Goal: Navigation & Orientation: Understand site structure

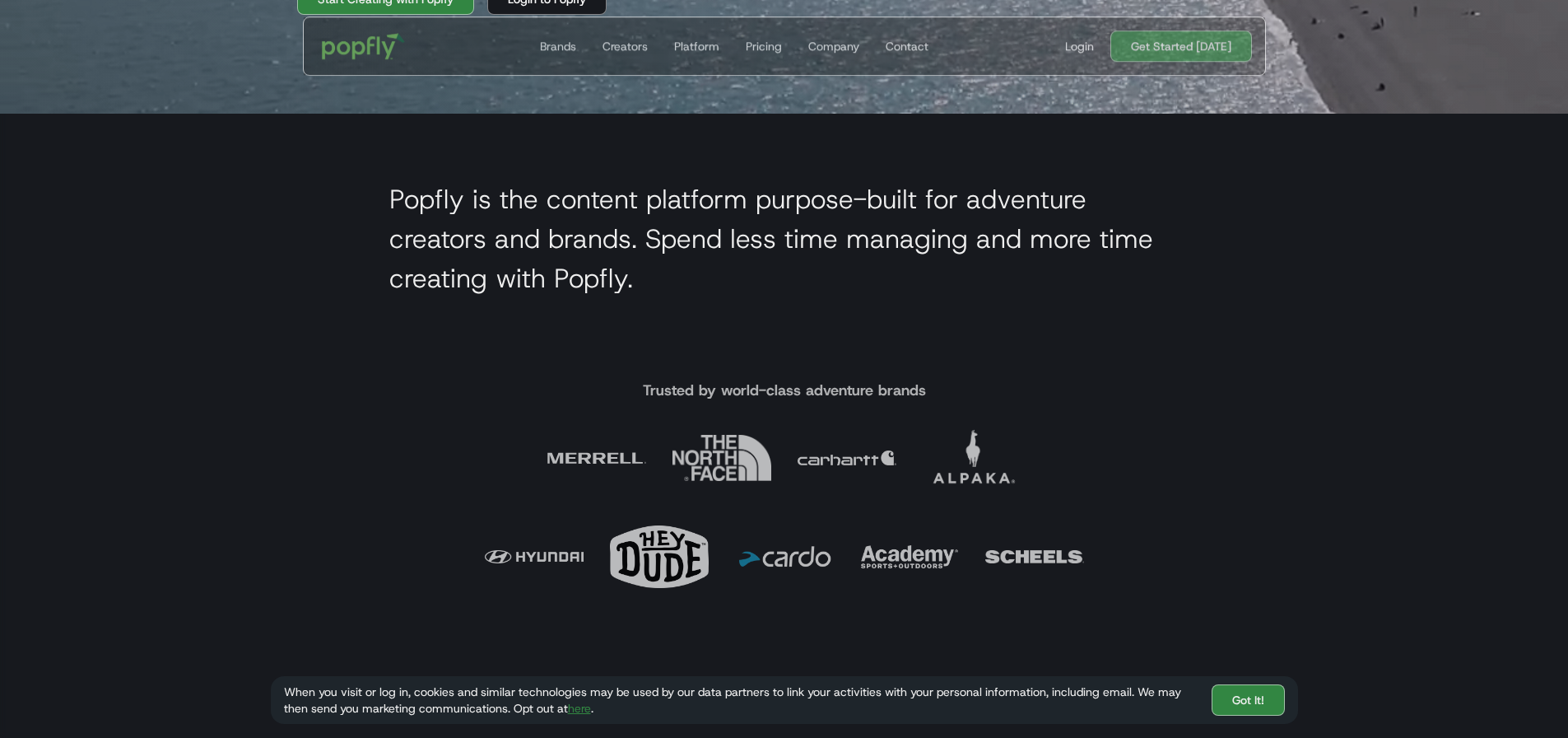
scroll to position [659, 0]
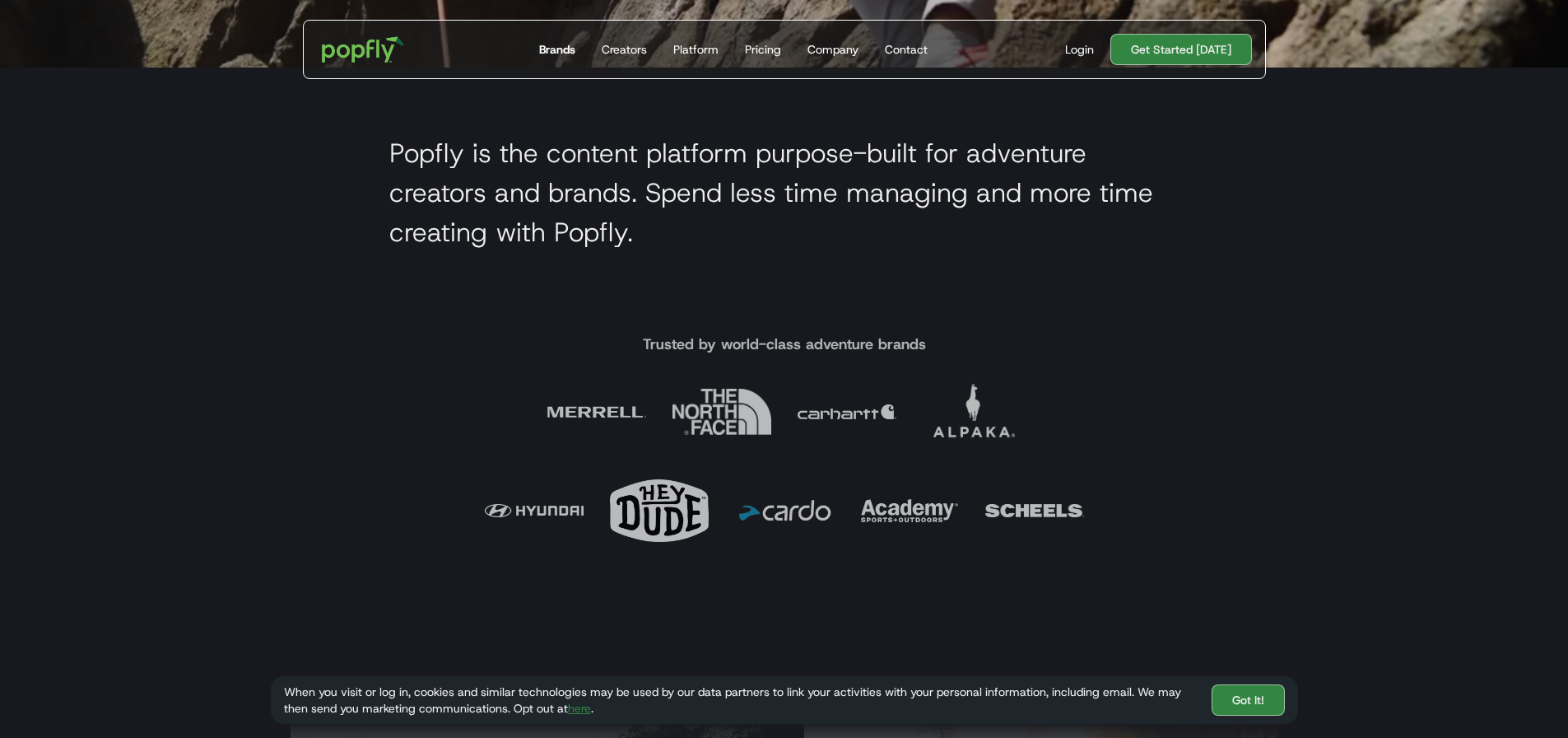
click at [538, 47] on link "Brands" at bounding box center [557, 49] width 50 height 58
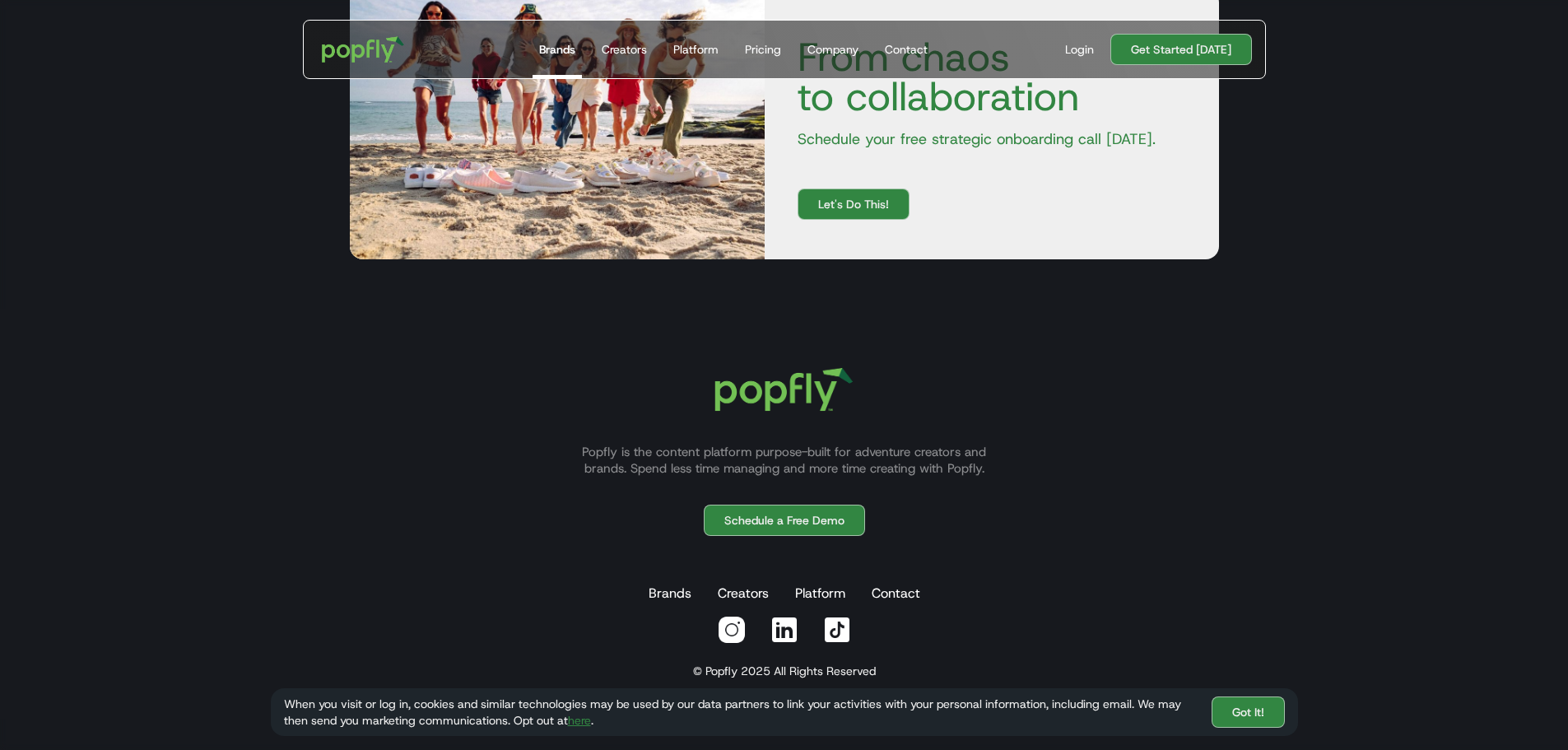
scroll to position [3046, 0]
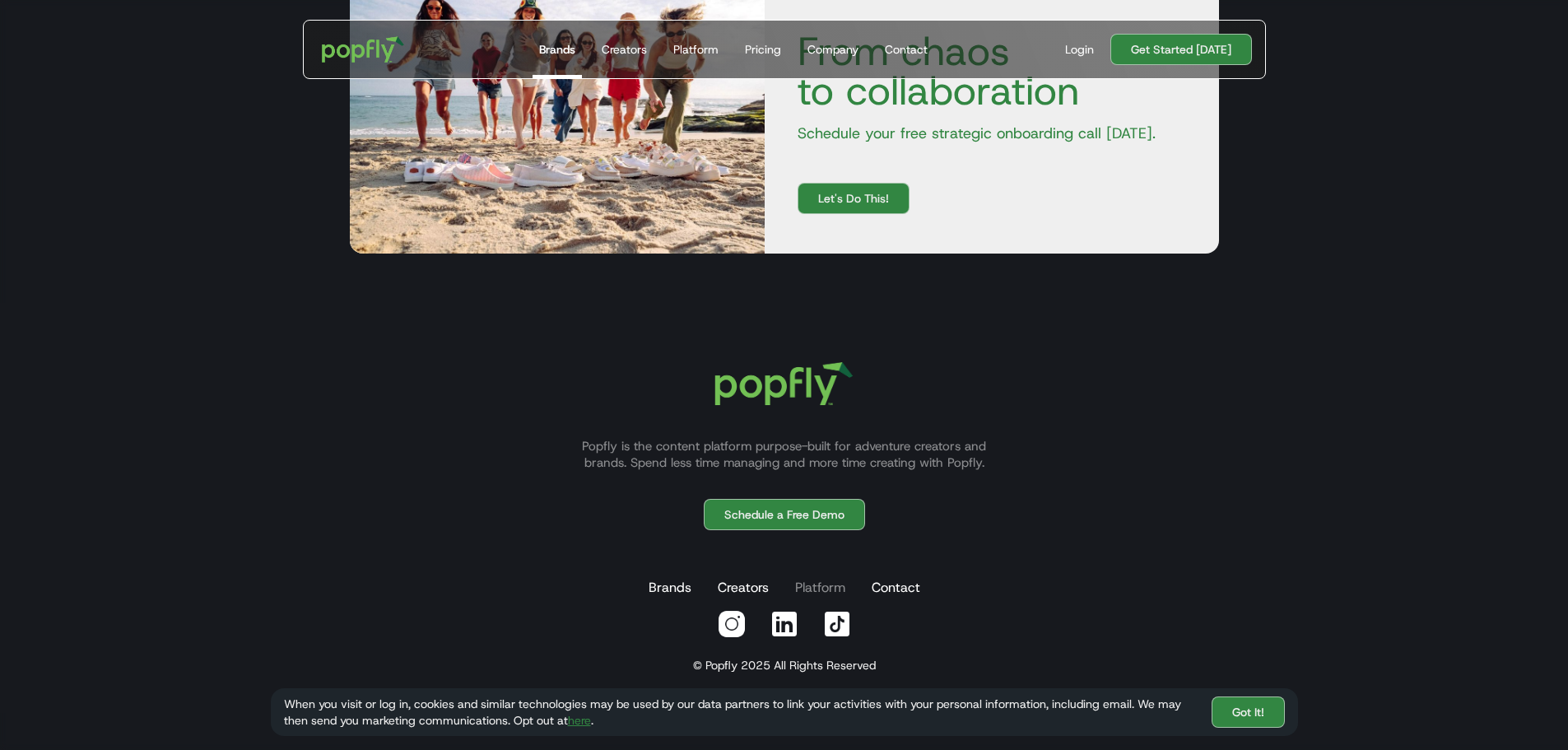
click at [823, 580] on link "Platform" at bounding box center [820, 588] width 57 height 33
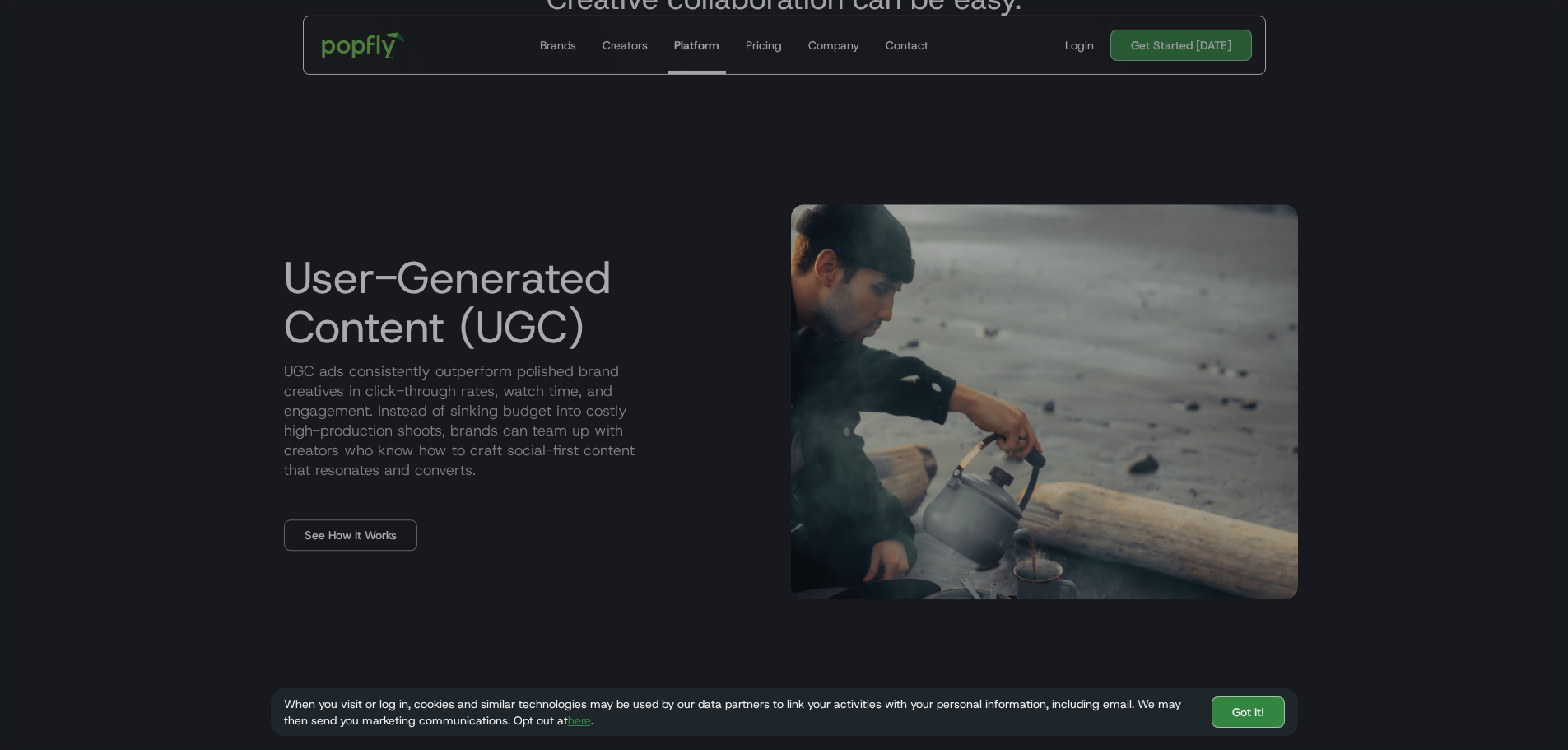
scroll to position [823, 0]
